Goal: Use online tool/utility: Utilize a website feature to perform a specific function

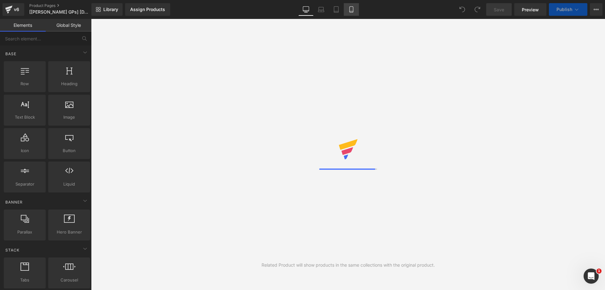
click at [349, 12] on icon at bounding box center [351, 9] width 6 height 6
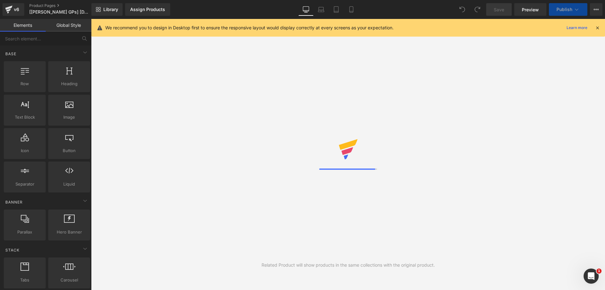
click at [598, 30] on icon at bounding box center [598, 28] width 6 height 6
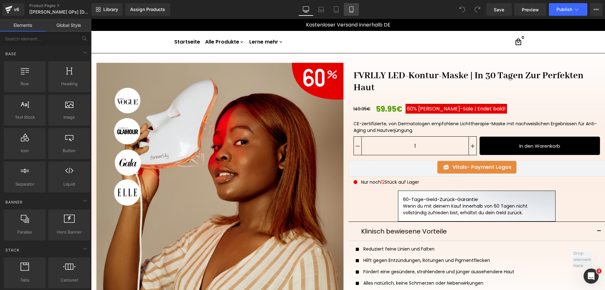
click at [350, 8] on icon at bounding box center [351, 9] width 6 height 6
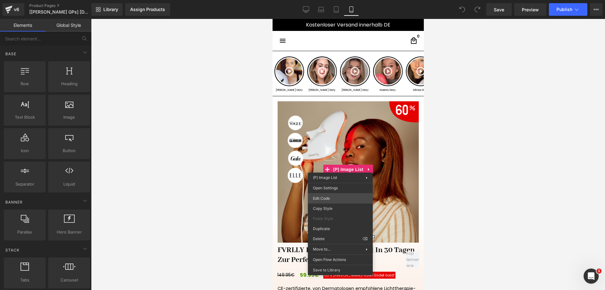
click at [335, 0] on div "You are previewing how the will restyle your page. You can not edit Elements in…" at bounding box center [302, 0] width 605 height 0
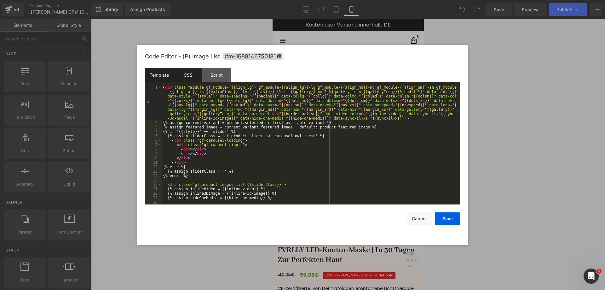
click at [197, 77] on div "CSS" at bounding box center [188, 75] width 29 height 14
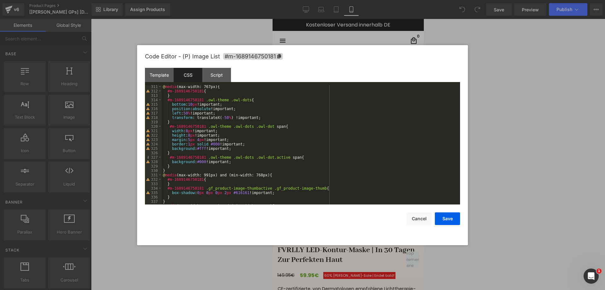
scroll to position [1400, 0]
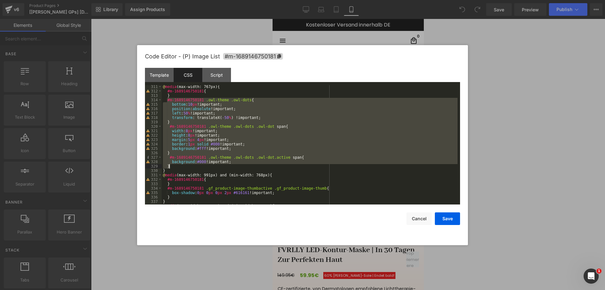
drag, startPoint x: 167, startPoint y: 101, endPoint x: 181, endPoint y: 164, distance: 65.2
click at [181, 164] on div "@ media (max-width: 767px) { #m-1689146750181 { } #m-1689146750181 .owl-theme .…" at bounding box center [310, 148] width 296 height 128
click at [486, 206] on div at bounding box center [302, 145] width 605 height 290
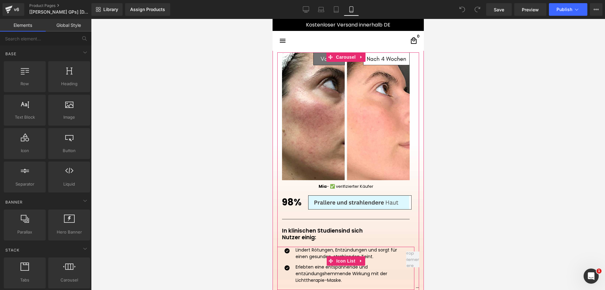
scroll to position [599, 0]
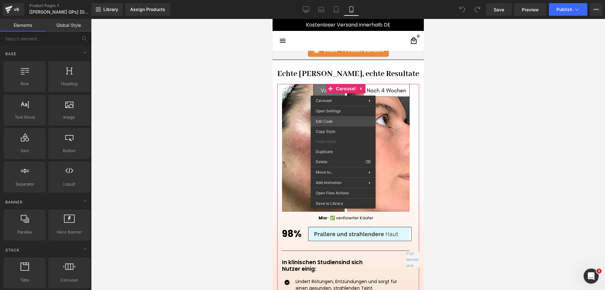
click at [337, 0] on div "You are previewing how the will restyle your page. You can not edit Elements in…" at bounding box center [302, 0] width 605 height 0
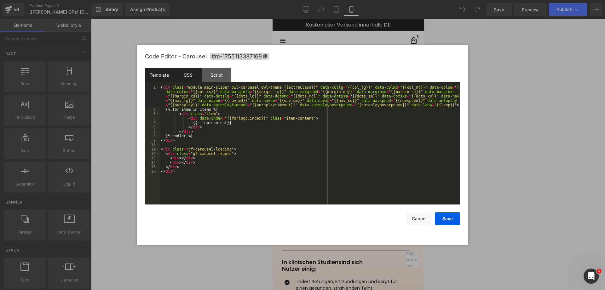
click at [187, 74] on div "CSS" at bounding box center [188, 75] width 29 height 14
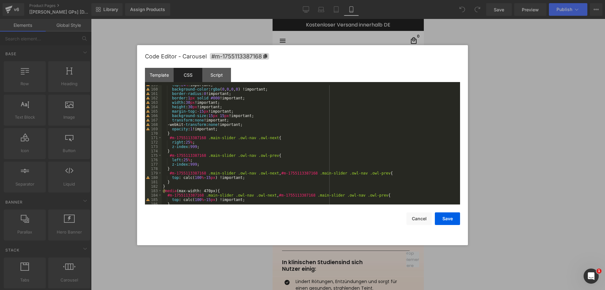
scroll to position [719, 0]
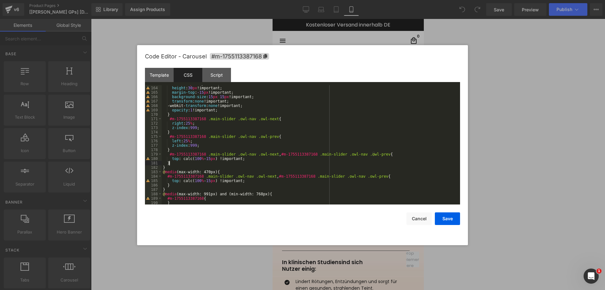
click at [172, 162] on div "width : 30 px !important; height : 30 px !important; margin-top : -15 px !impor…" at bounding box center [310, 145] width 296 height 128
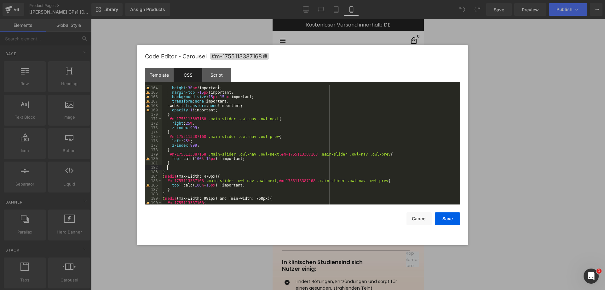
scroll to position [750, 0]
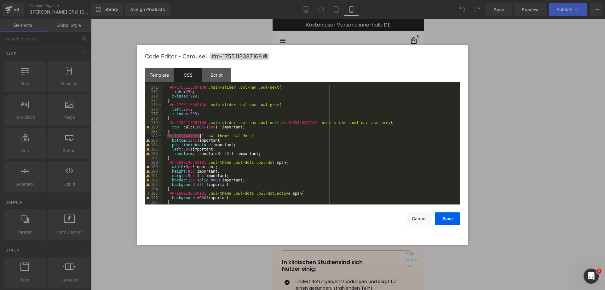
drag, startPoint x: 167, startPoint y: 136, endPoint x: 200, endPoint y: 136, distance: 33.1
click at [200, 136] on div "#m-1755113387168 .main-slider .owl-nav .owl-next { right : 25 % ; z-index : 999…" at bounding box center [310, 149] width 296 height 128
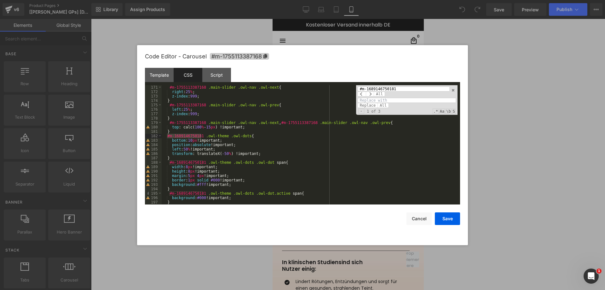
click at [267, 57] on icon at bounding box center [265, 56] width 4 height 4
click at [383, 101] on input at bounding box center [407, 100] width 98 height 5
paste input "#m-1755113387168"
type input "#m-1755113387168"
click at [383, 106] on span "All" at bounding box center [383, 105] width 11 height 5
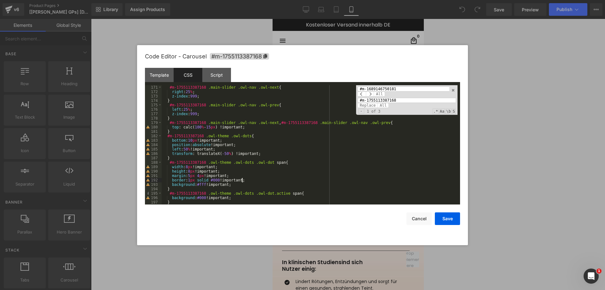
click at [347, 178] on div "#m-1755113387168 .main-slider .owl-nav .owl-next { right : 25 % ; z-index : 999…" at bounding box center [310, 149] width 296 height 128
click at [445, 219] on button "Save" at bounding box center [447, 218] width 25 height 13
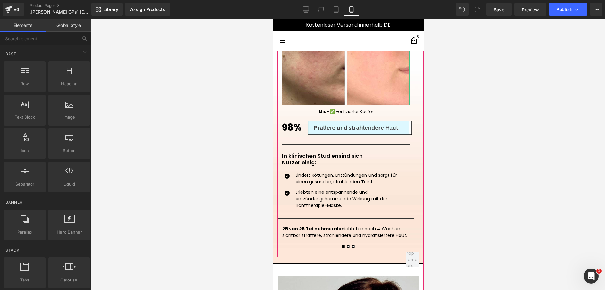
scroll to position [725, 0]
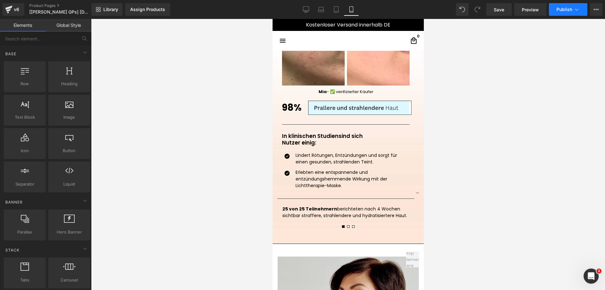
click at [564, 9] on span "Publish" at bounding box center [565, 9] width 16 height 5
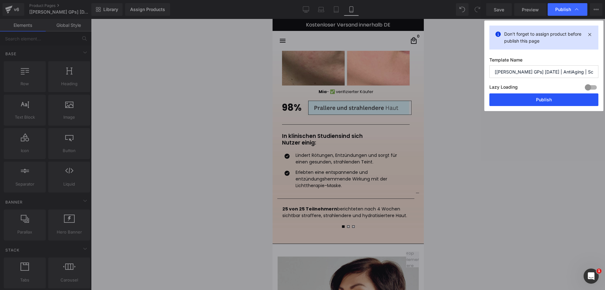
drag, startPoint x: 553, startPoint y: 97, endPoint x: 74, endPoint y: 91, distance: 478.6
click at [553, 97] on button "Publish" at bounding box center [544, 99] width 109 height 13
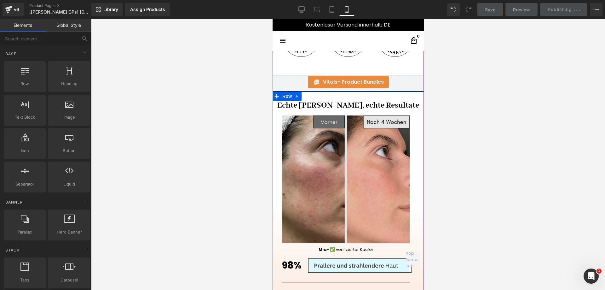
scroll to position [694, 0]
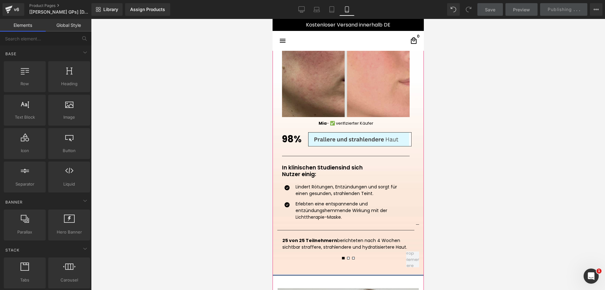
click at [343, 134] on img at bounding box center [364, 139] width 113 height 15
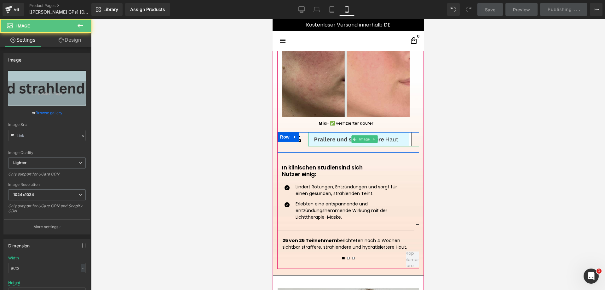
scroll to position [567, 0]
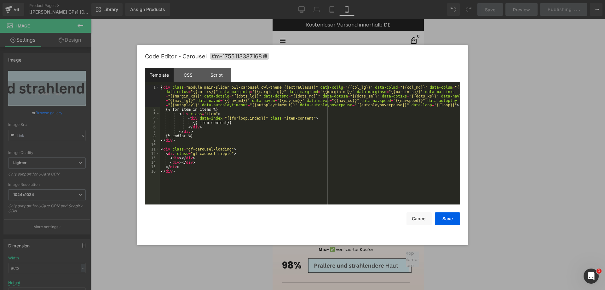
drag, startPoint x: 342, startPoint y: 154, endPoint x: 349, endPoint y: 151, distance: 7.7
click at [342, 0] on div "You are previewing how the will restyle your page. You can not edit Elements in…" at bounding box center [302, 0] width 605 height 0
drag, startPoint x: 184, startPoint y: 75, endPoint x: 188, endPoint y: 78, distance: 4.3
click at [184, 75] on div "CSS" at bounding box center [188, 75] width 29 height 14
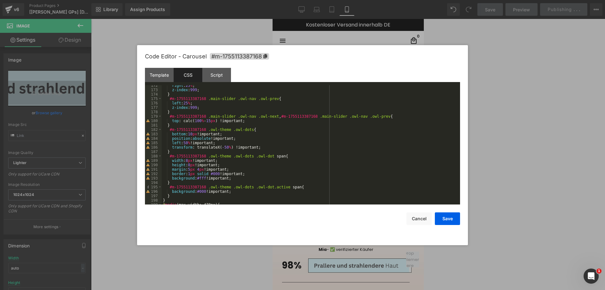
scroll to position [775, 0]
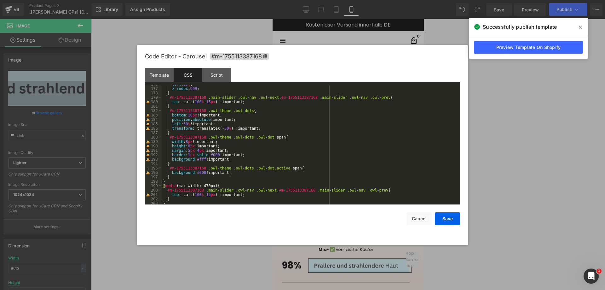
click at [565, 169] on div at bounding box center [302, 145] width 605 height 290
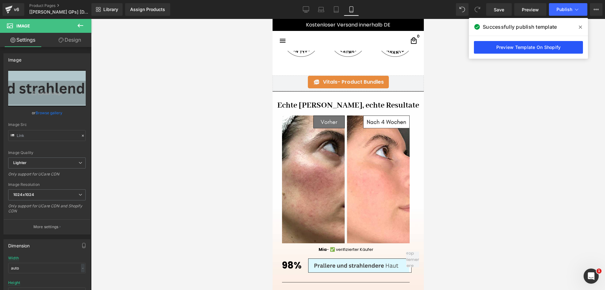
click at [531, 48] on link "Preview Template On Shopify" at bounding box center [528, 47] width 109 height 13
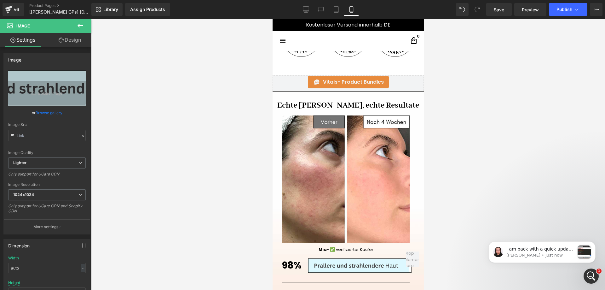
scroll to position [0, 0]
